Goal: Transaction & Acquisition: Purchase product/service

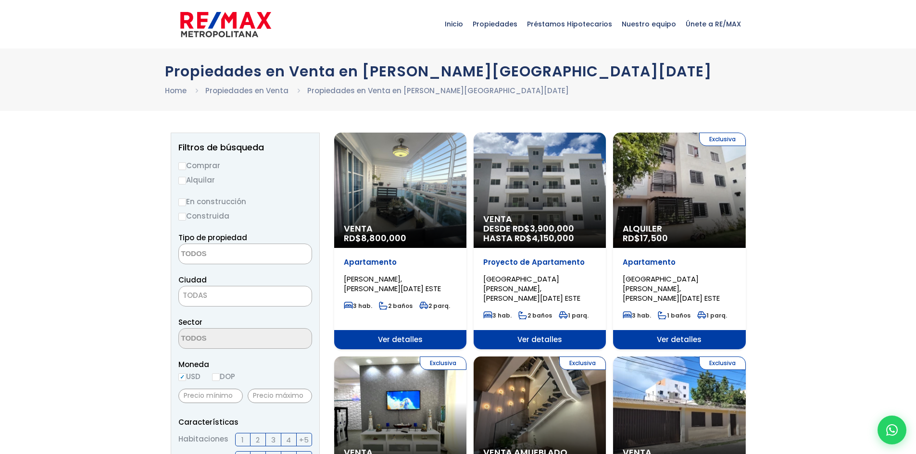
select select
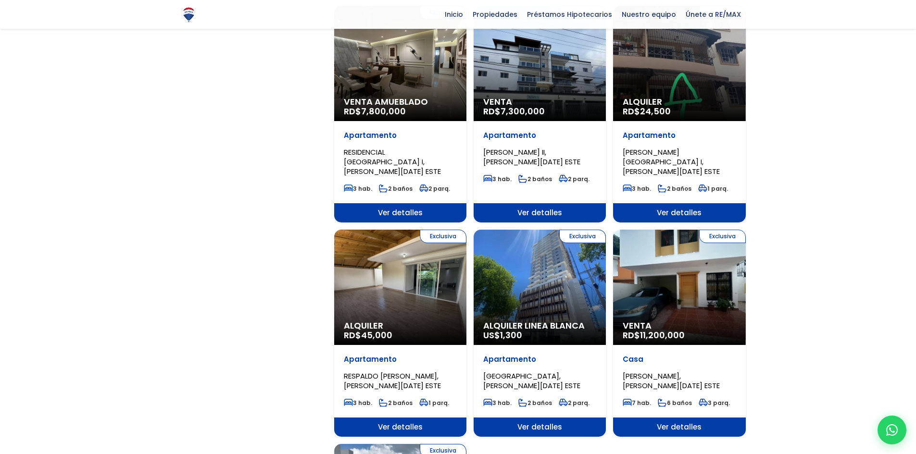
scroll to position [866, 0]
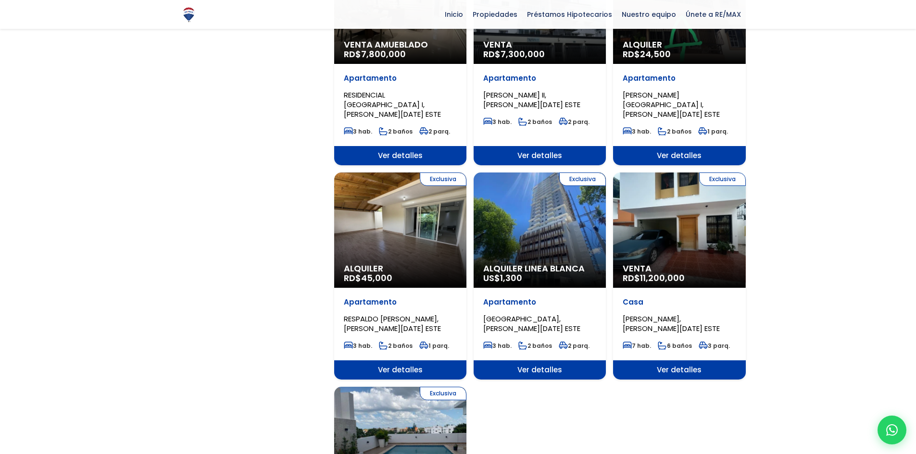
click at [388, 187] on div "Exclusiva Alquiler RD$ 45,000" at bounding box center [400, 230] width 132 height 115
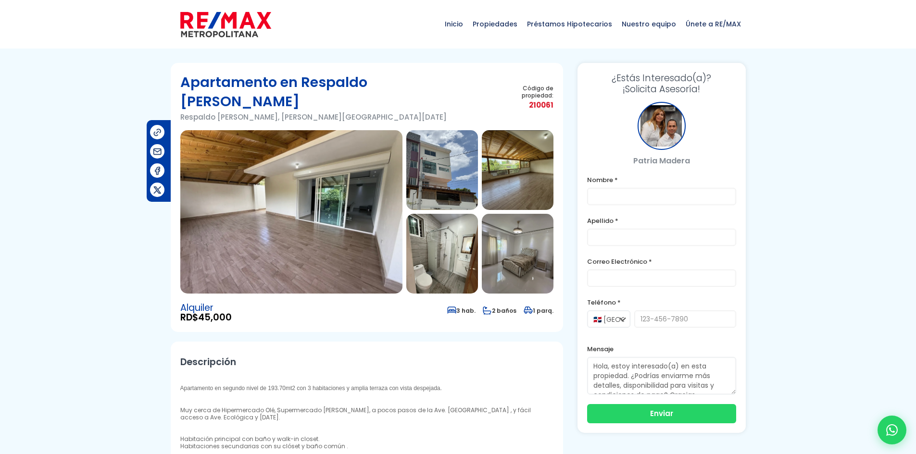
click at [319, 185] on img at bounding box center [291, 212] width 222 height 164
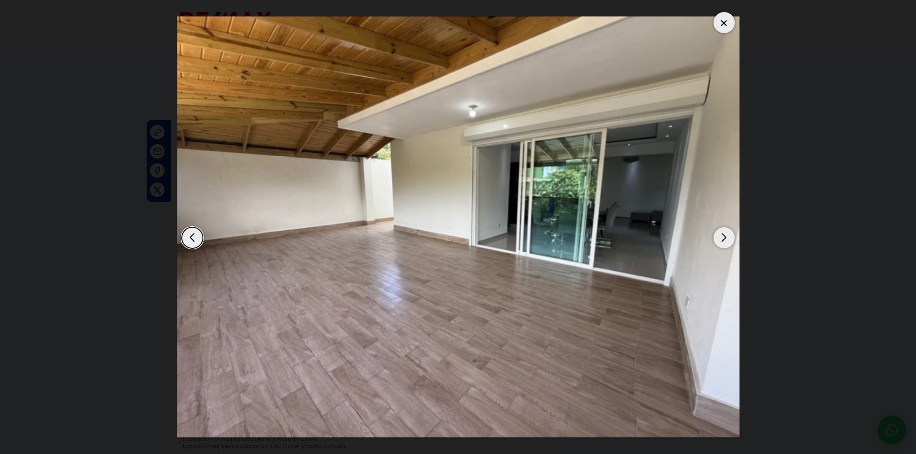
click at [724, 240] on div "Next slide" at bounding box center [724, 237] width 21 height 21
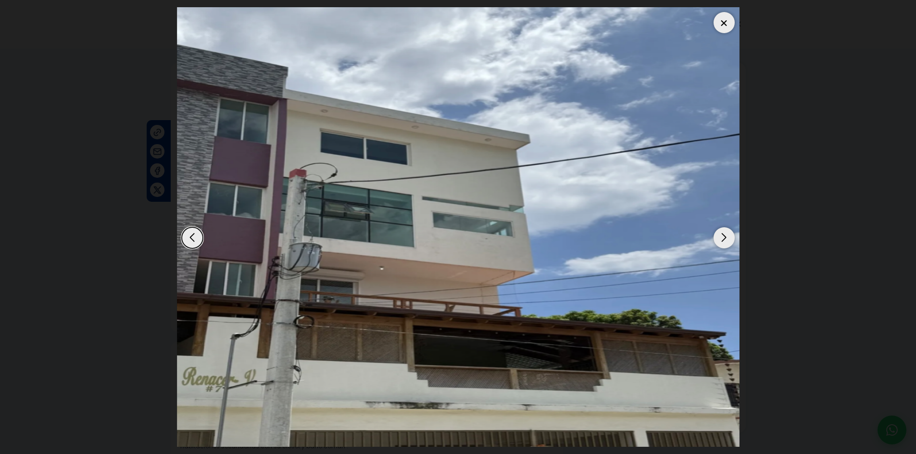
click at [719, 241] on div "Next slide" at bounding box center [724, 237] width 21 height 21
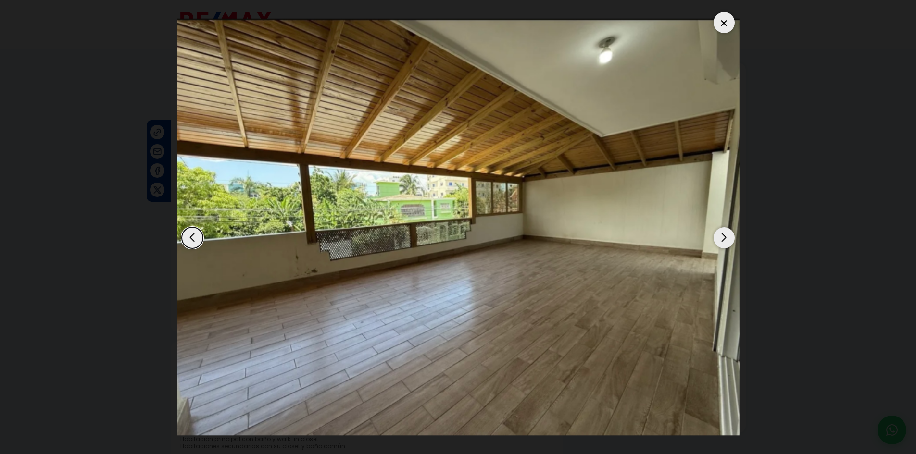
click at [717, 240] on div "Next slide" at bounding box center [724, 237] width 21 height 21
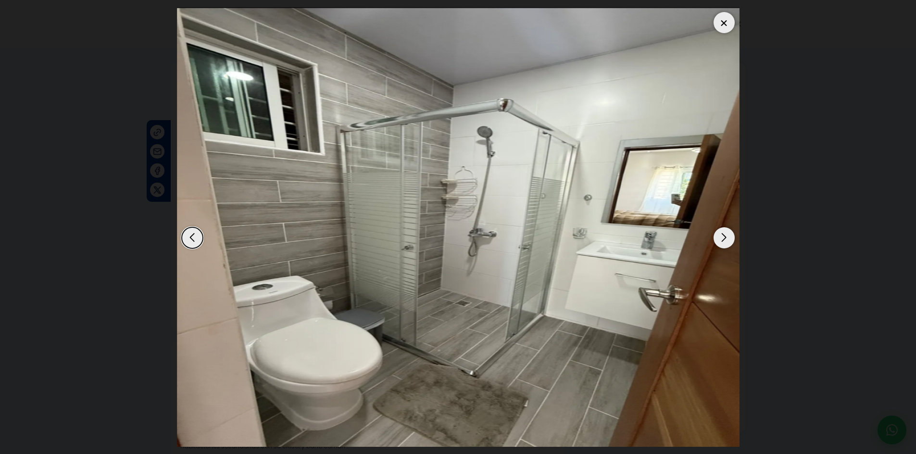
click at [717, 240] on div "Next slide" at bounding box center [724, 237] width 21 height 21
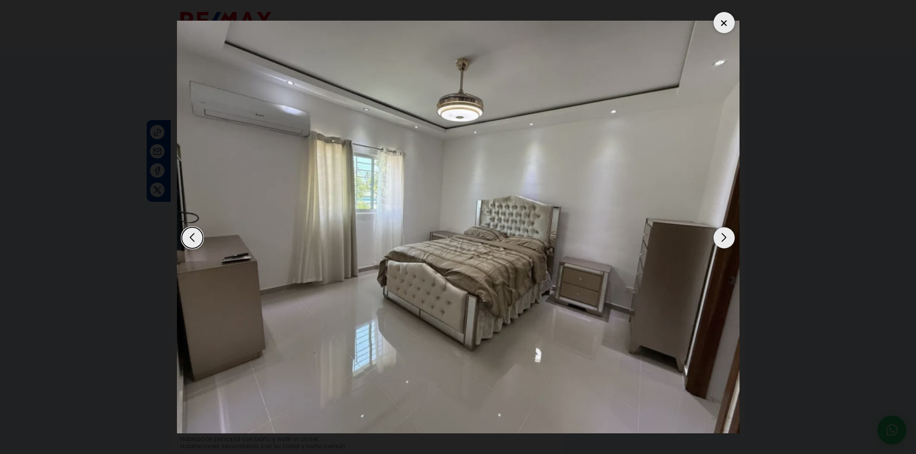
click at [717, 240] on div "Next slide" at bounding box center [724, 237] width 21 height 21
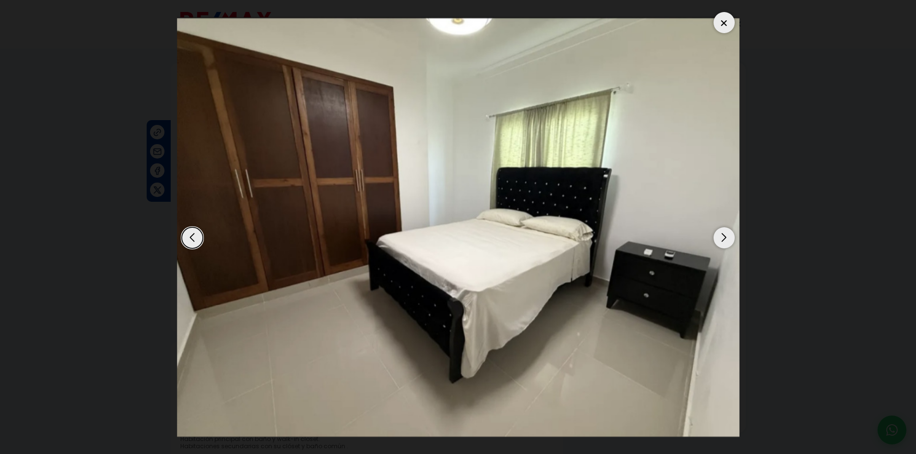
click at [717, 240] on div "Next slide" at bounding box center [724, 237] width 21 height 21
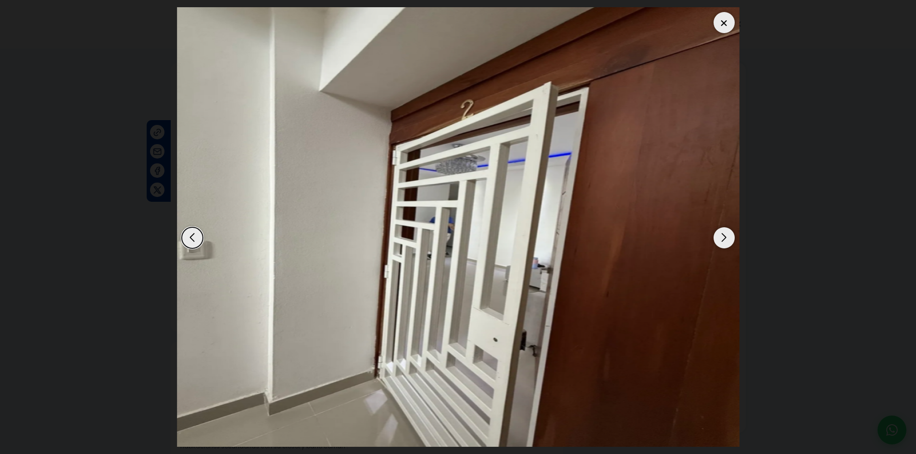
click at [717, 240] on div "Next slide" at bounding box center [724, 237] width 21 height 21
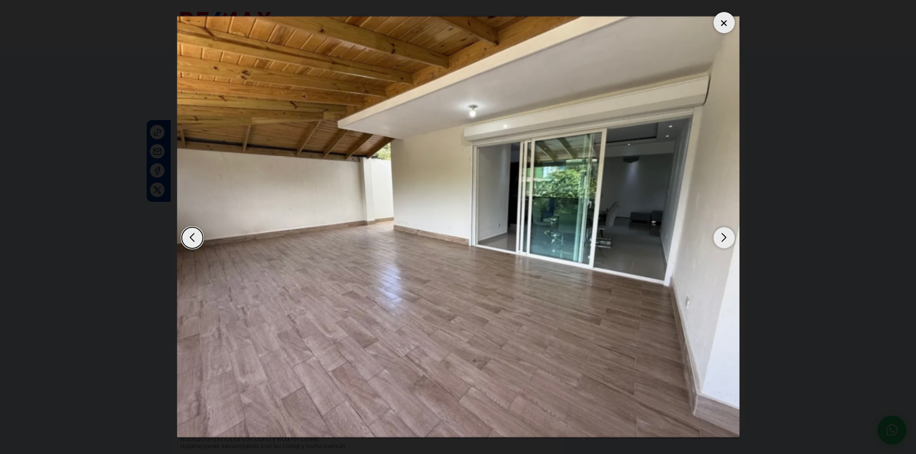
click at [717, 240] on div "Next slide" at bounding box center [724, 237] width 21 height 21
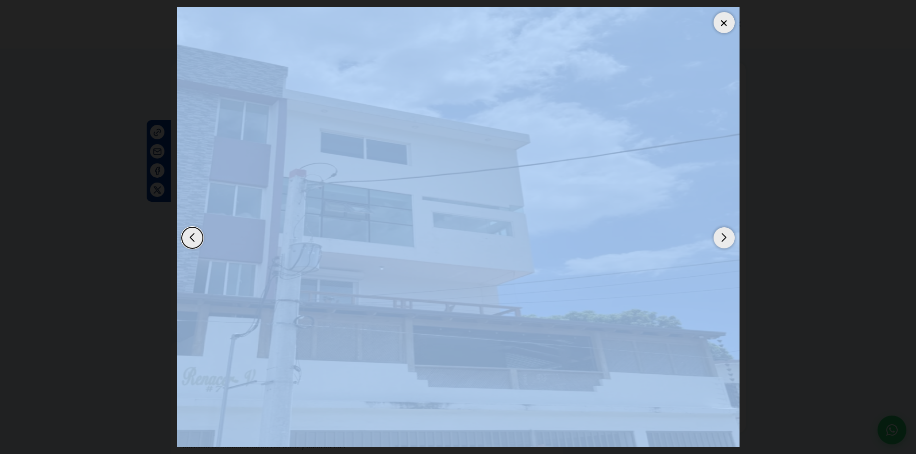
click at [716, 240] on div "Next slide" at bounding box center [724, 237] width 21 height 21
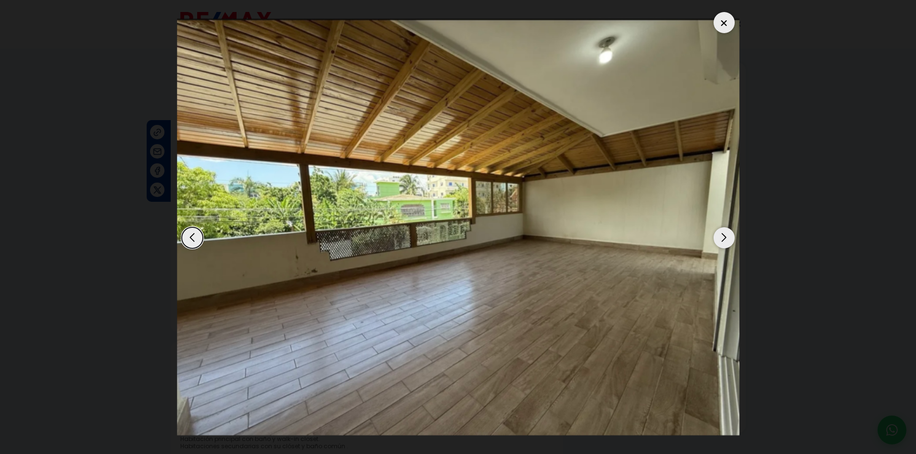
click at [747, 24] on dialog at bounding box center [458, 227] width 577 height 454
